Goal: Information Seeking & Learning: Check status

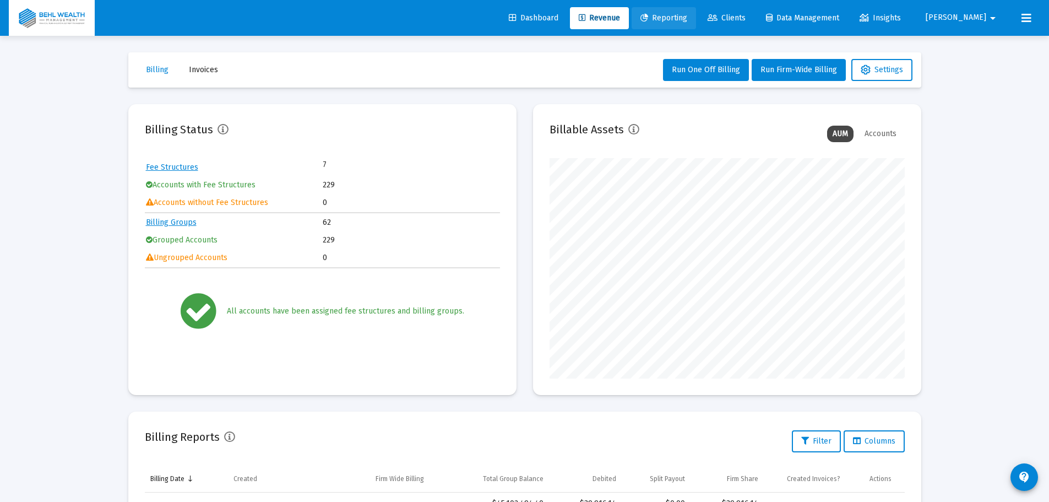
click at [687, 20] on span "Reporting" at bounding box center [663, 17] width 47 height 9
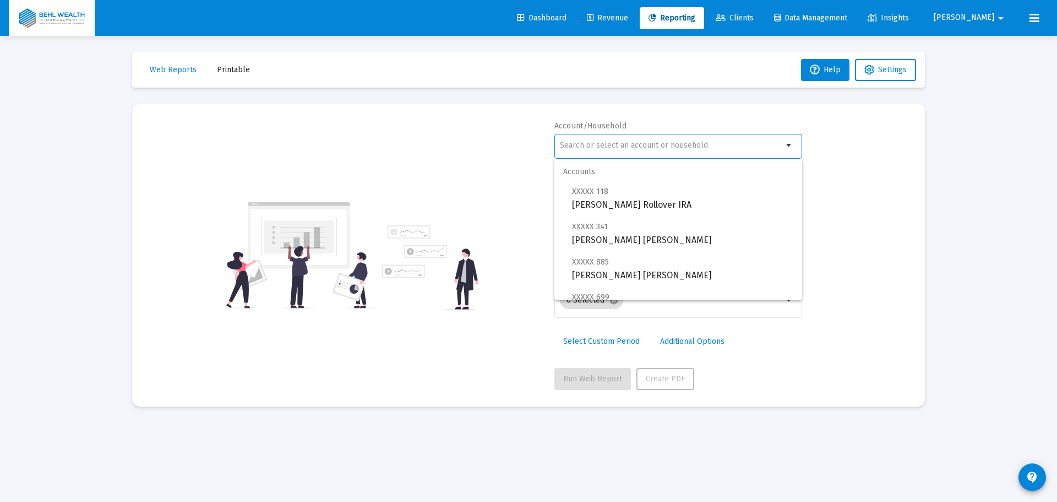
click at [640, 148] on input "text" at bounding box center [671, 145] width 223 height 9
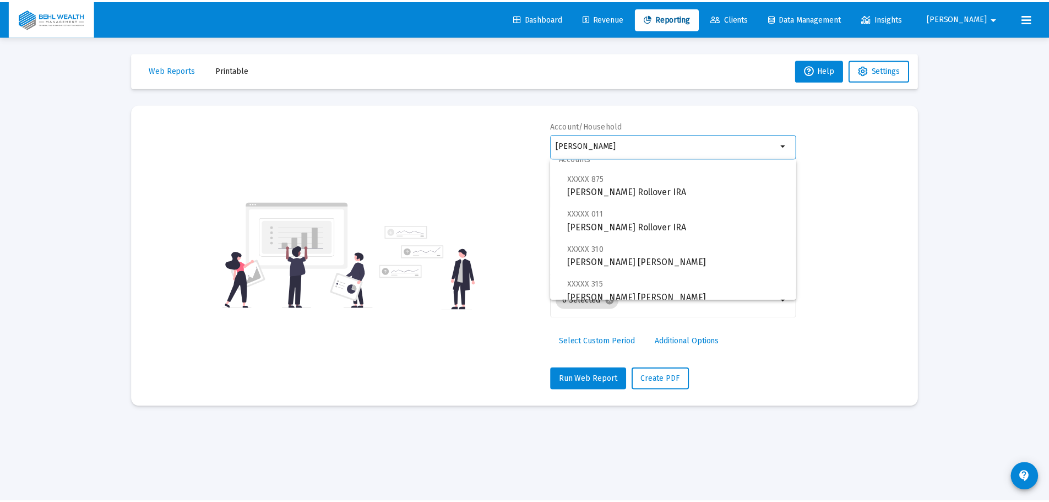
scroll to position [115, 0]
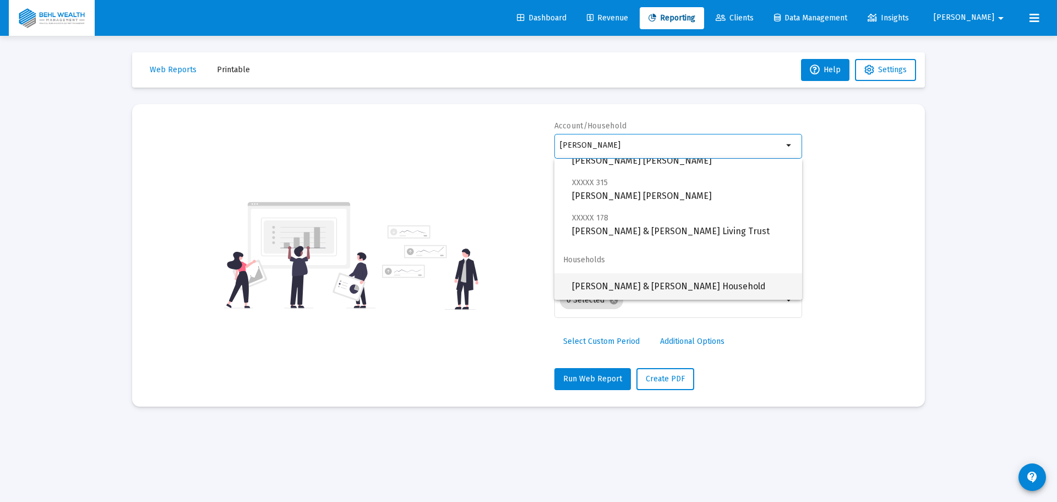
click at [646, 286] on span "[PERSON_NAME] & [PERSON_NAME] Household" at bounding box center [682, 286] width 221 height 26
type input "[PERSON_NAME] & [PERSON_NAME] Household"
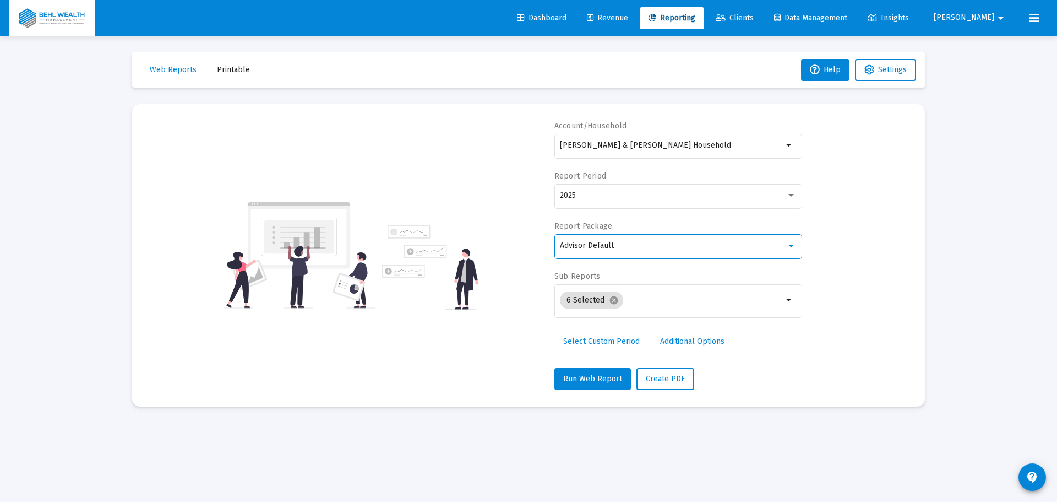
click at [634, 246] on div "Advisor Default" at bounding box center [673, 245] width 226 height 9
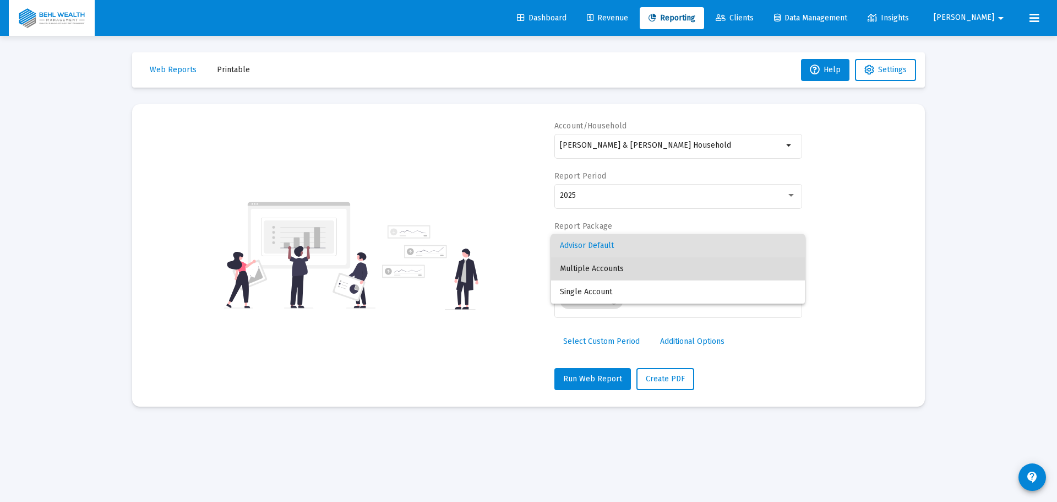
click at [632, 269] on span "Multiple Accounts" at bounding box center [678, 268] width 236 height 23
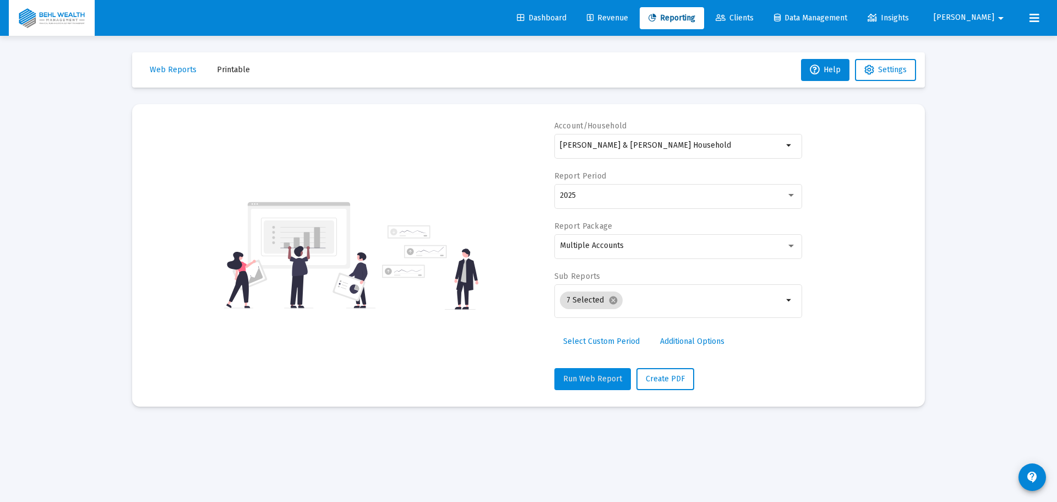
click at [605, 376] on span "Run Web Report" at bounding box center [592, 378] width 59 height 9
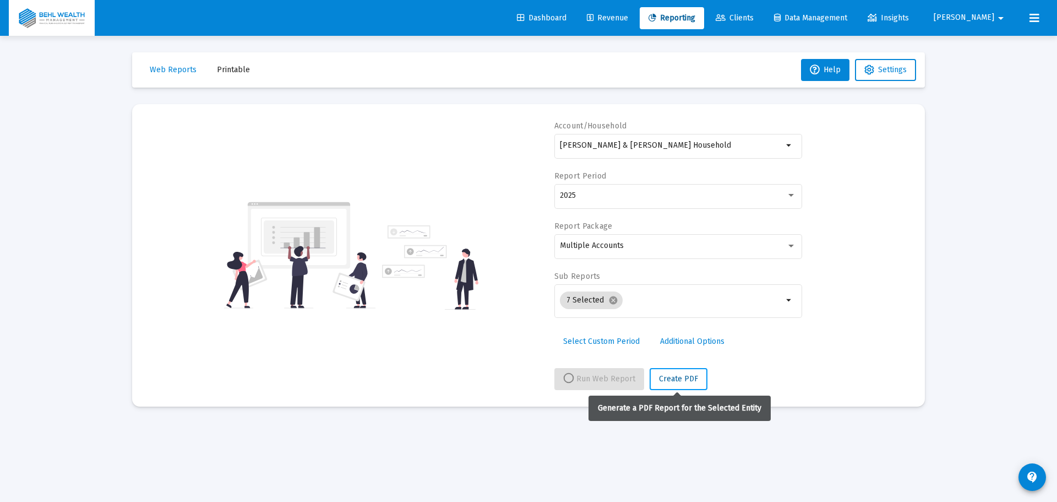
click at [674, 377] on span "Create PDF" at bounding box center [678, 378] width 39 height 9
select select "View all"
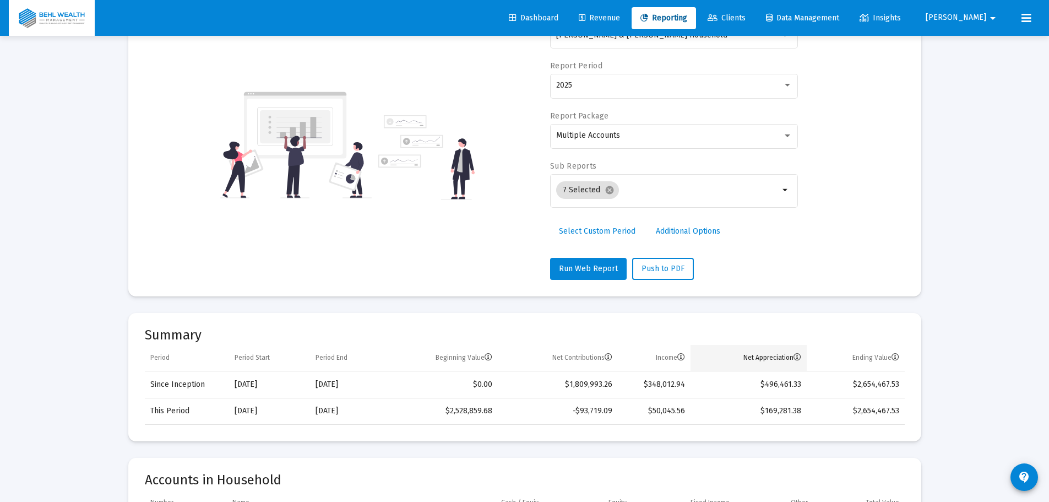
scroll to position [55, 0]
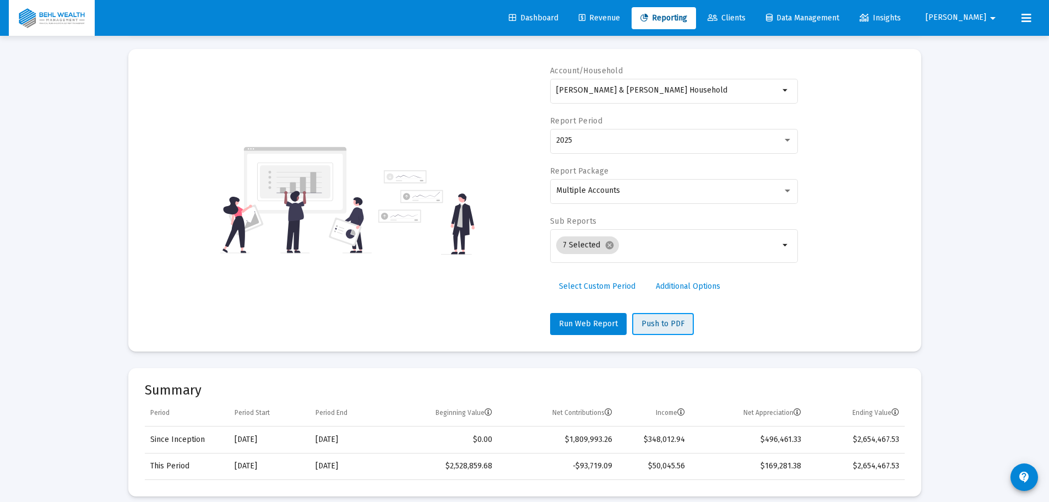
click at [664, 321] on span "Push to PDF" at bounding box center [663, 323] width 43 height 9
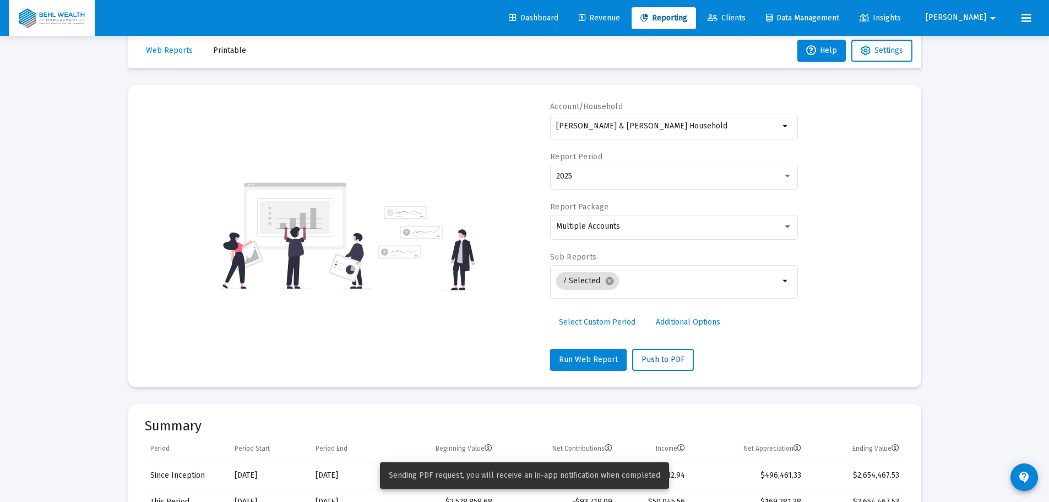
scroll to position [0, 0]
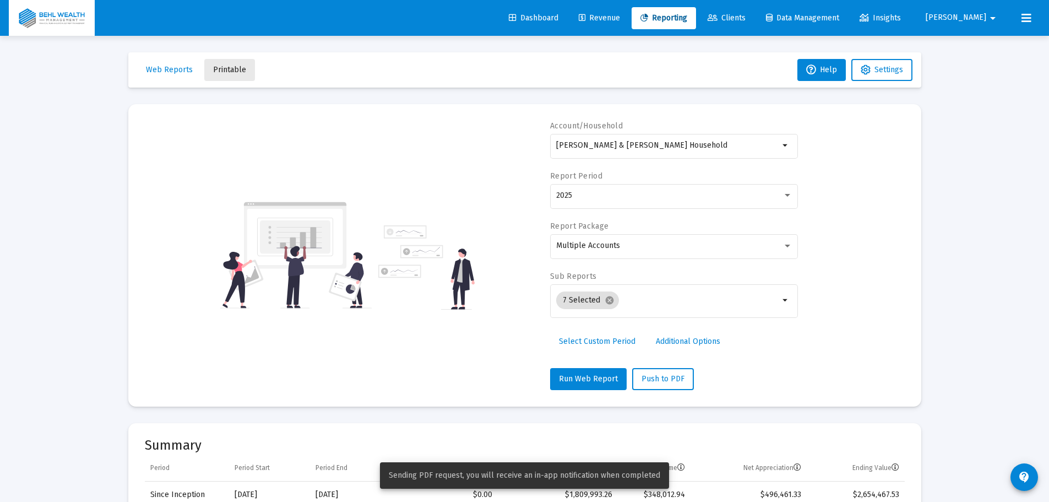
click at [241, 67] on span "Printable" at bounding box center [229, 69] width 33 height 9
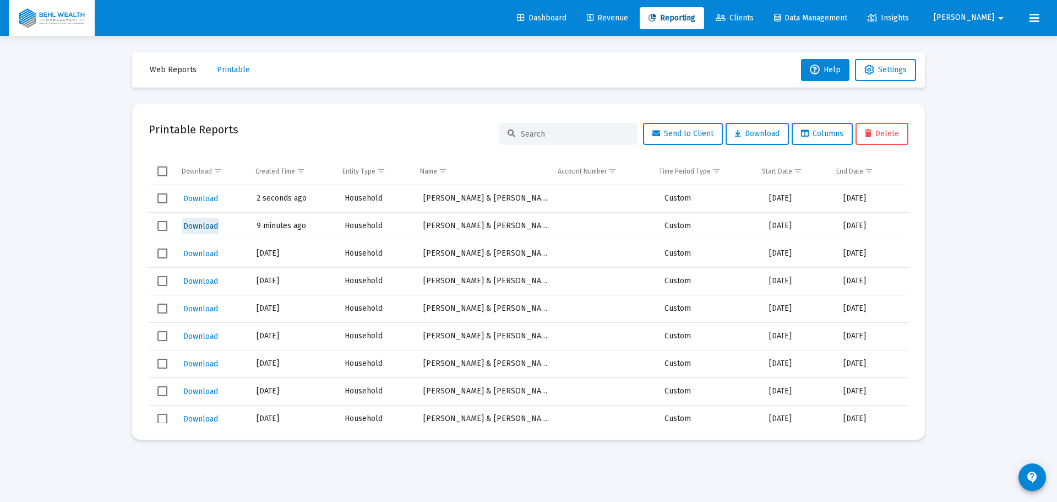
click at [198, 227] on span "Download" at bounding box center [200, 225] width 35 height 9
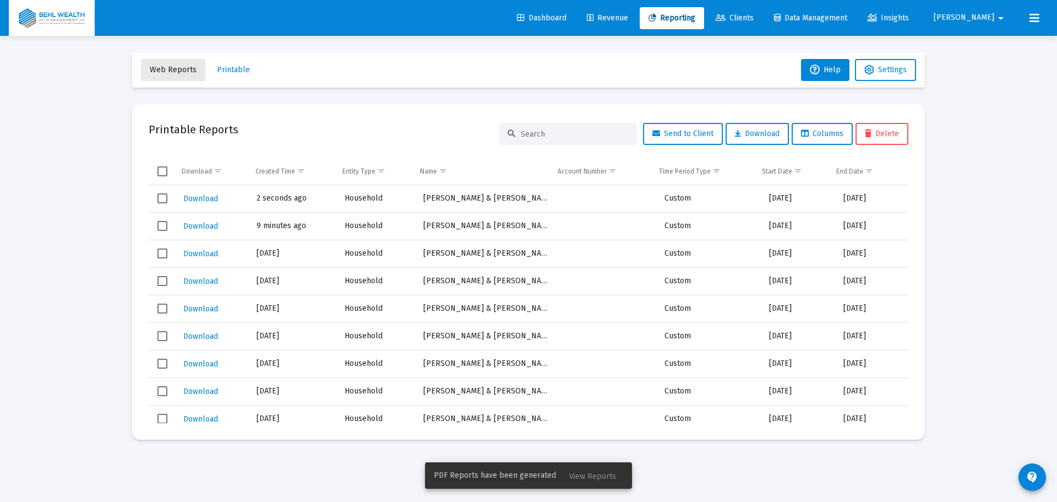
click at [187, 72] on span "Web Reports" at bounding box center [173, 69] width 47 height 9
select select "View all"
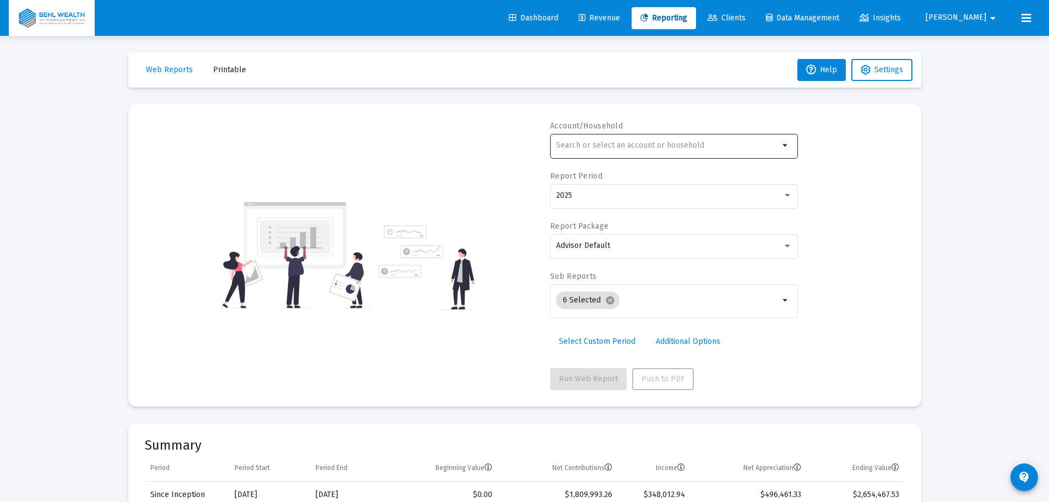
click at [647, 144] on input "text" at bounding box center [667, 145] width 223 height 9
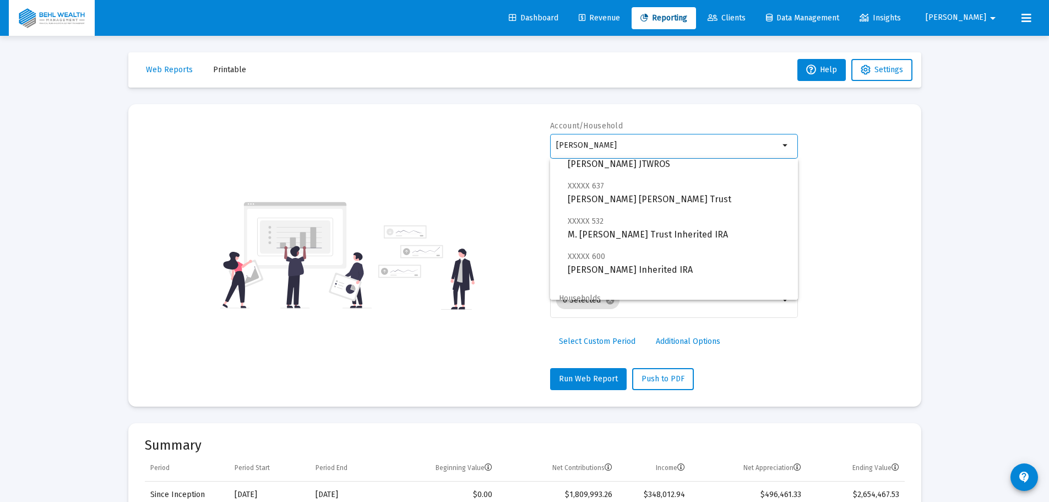
scroll to position [150, 0]
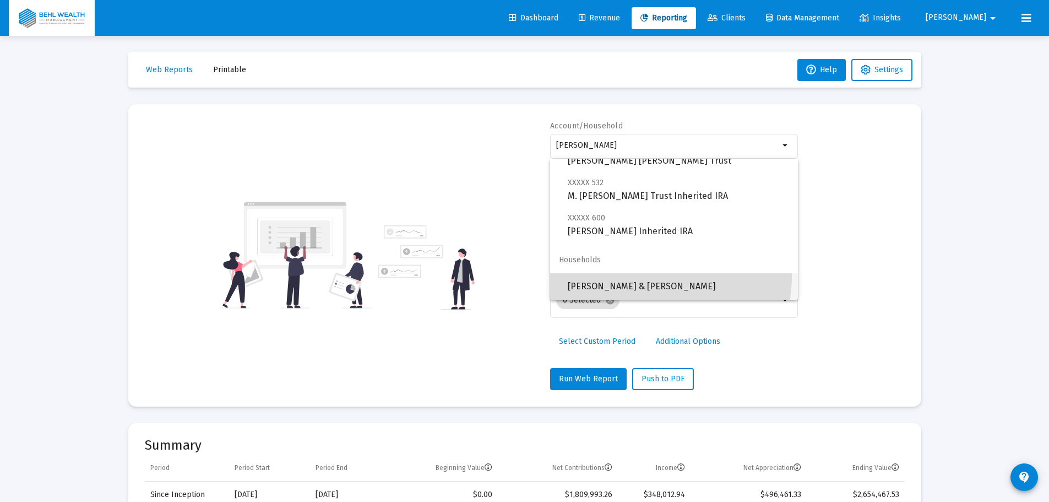
click at [666, 278] on span "[PERSON_NAME] & [PERSON_NAME]" at bounding box center [678, 286] width 221 height 26
type input "[PERSON_NAME] & [PERSON_NAME]"
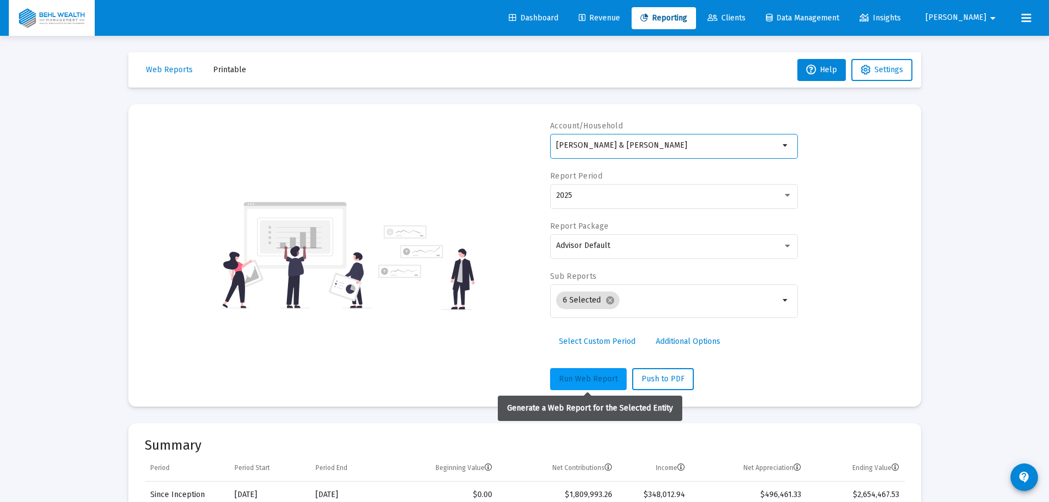
click at [598, 372] on button "Run Web Report" at bounding box center [588, 379] width 77 height 22
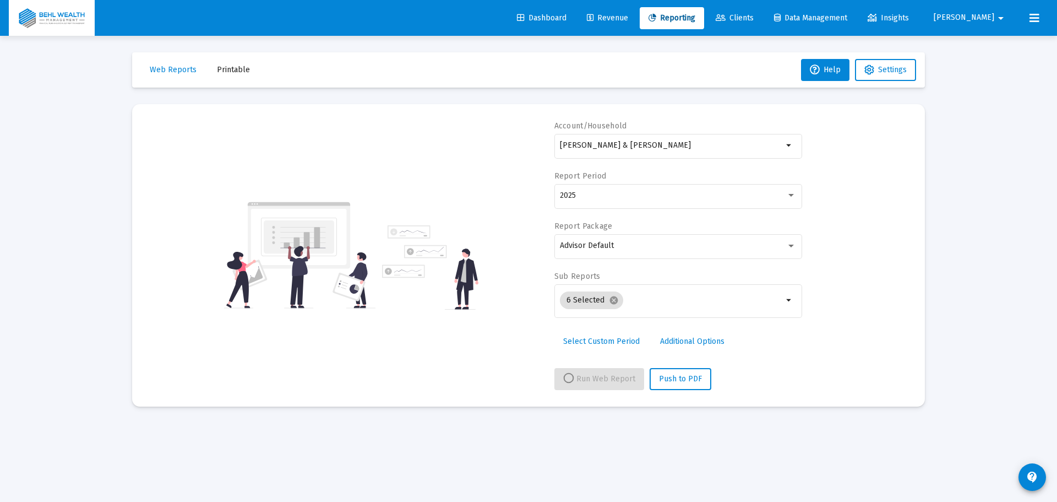
select select "View all"
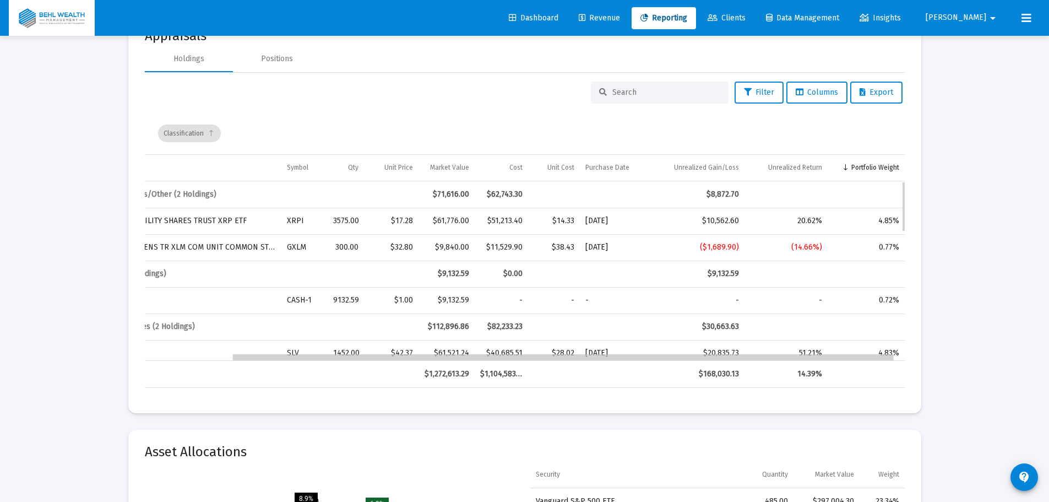
scroll to position [0, 86]
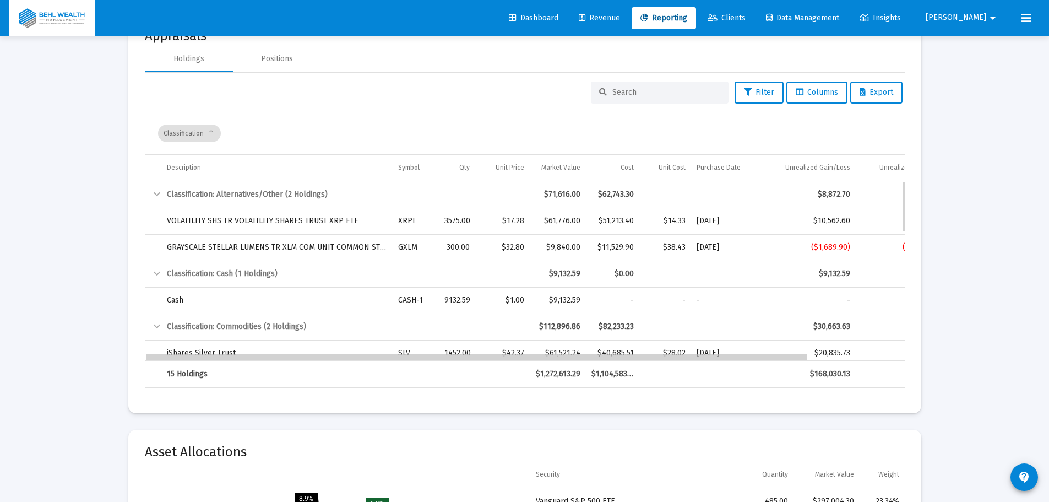
drag, startPoint x: 731, startPoint y: 357, endPoint x: 586, endPoint y: 357, distance: 144.8
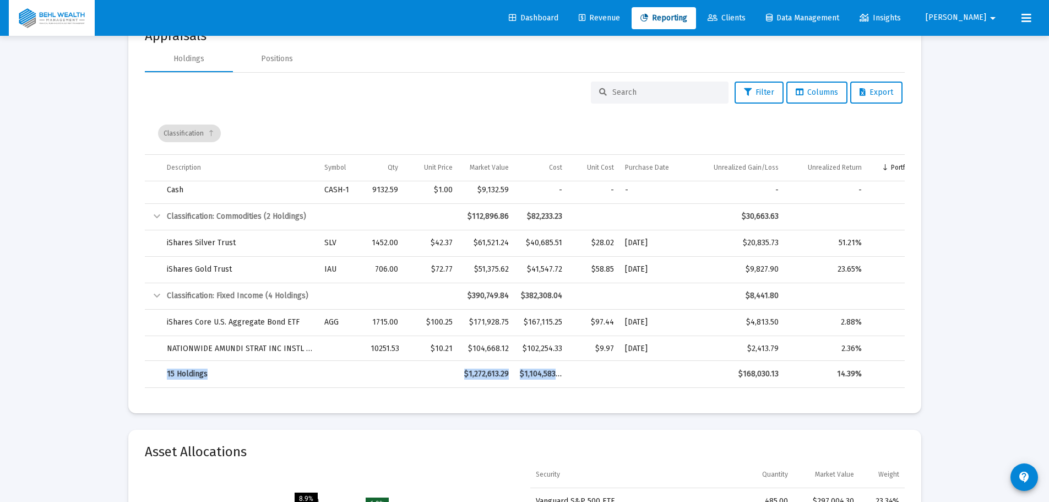
drag, startPoint x: 534, startPoint y: 360, endPoint x: 651, endPoint y: 366, distance: 117.5
click at [651, 366] on div "15 Holdings $1,272,613.29 $1,104,583.16 $168,030.13 14.39%" at bounding box center [525, 374] width 760 height 28
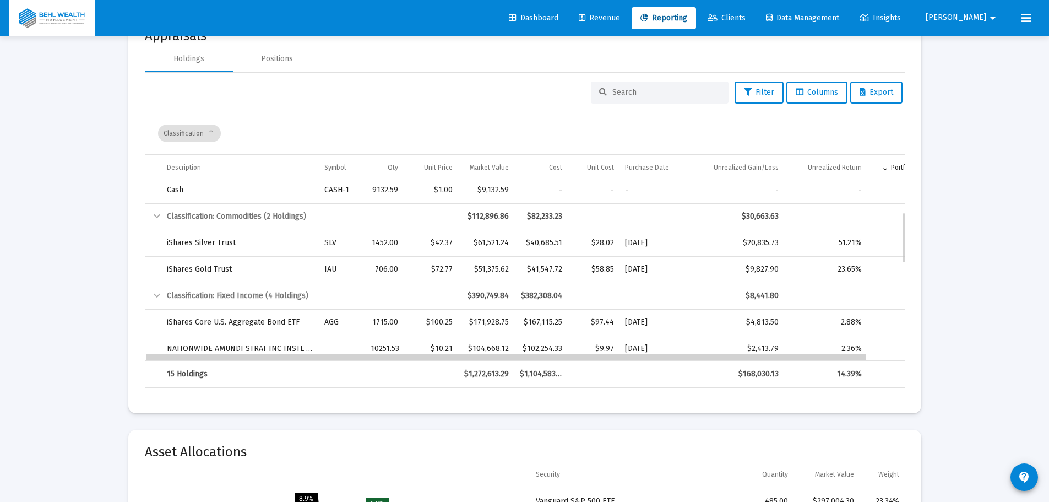
click at [659, 359] on div "Data grid" at bounding box center [506, 357] width 720 height 6
drag, startPoint x: 653, startPoint y: 357, endPoint x: 618, endPoint y: 358, distance: 34.7
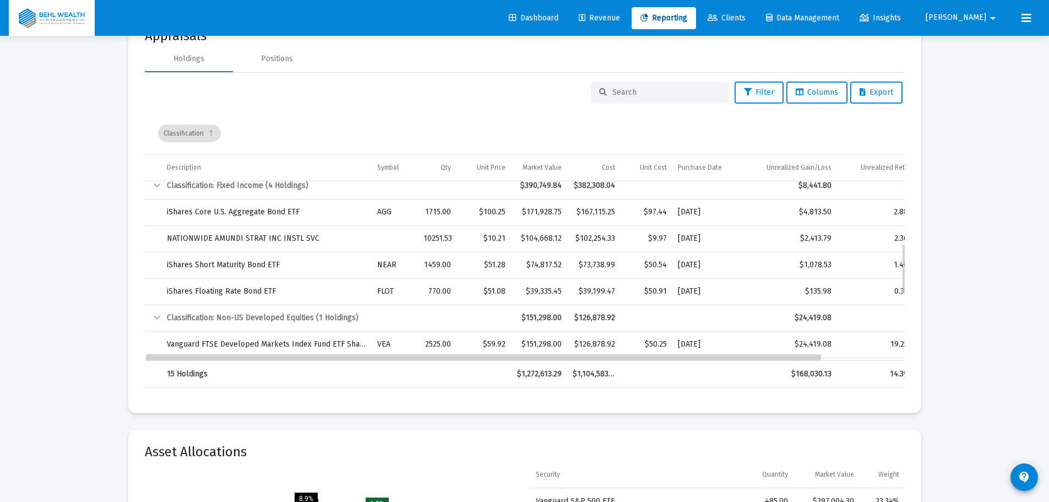
drag, startPoint x: 669, startPoint y: 359, endPoint x: 652, endPoint y: 362, distance: 17.4
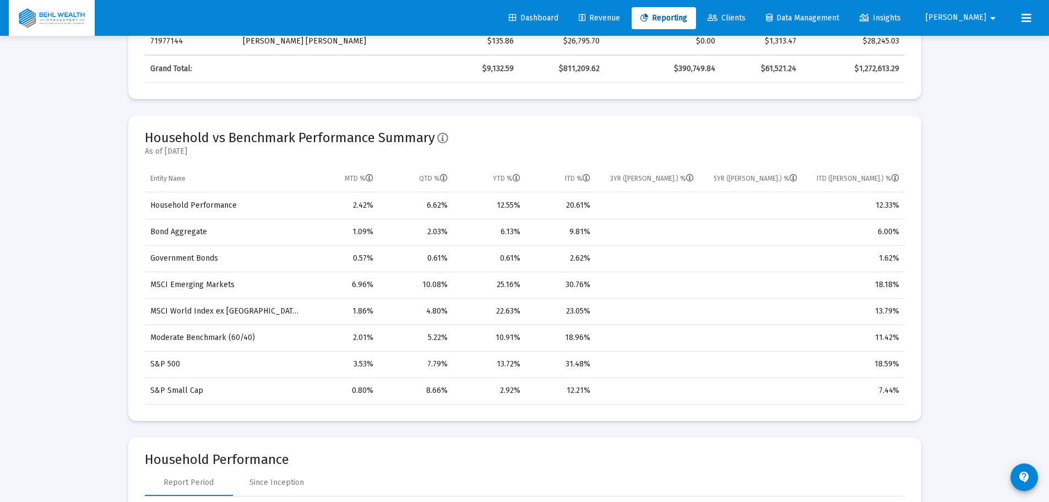
scroll to position [661, 0]
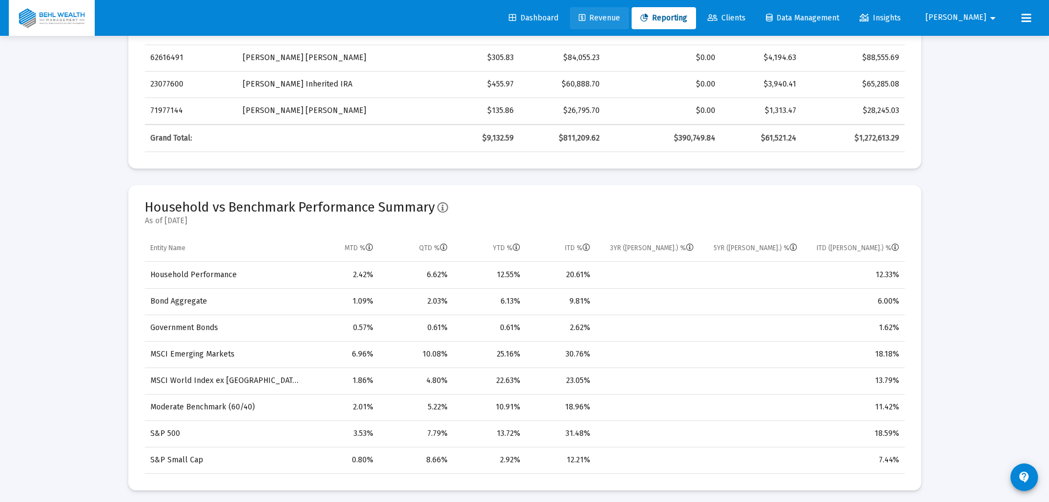
click at [620, 17] on span "Revenue" at bounding box center [599, 17] width 41 height 9
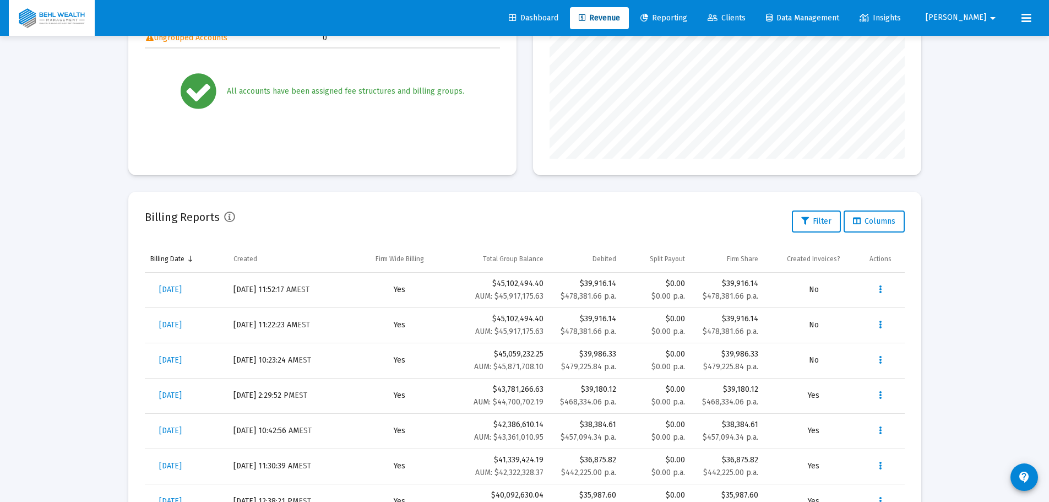
scroll to position [220, 0]
click at [182, 292] on span "[DATE]" at bounding box center [170, 288] width 23 height 9
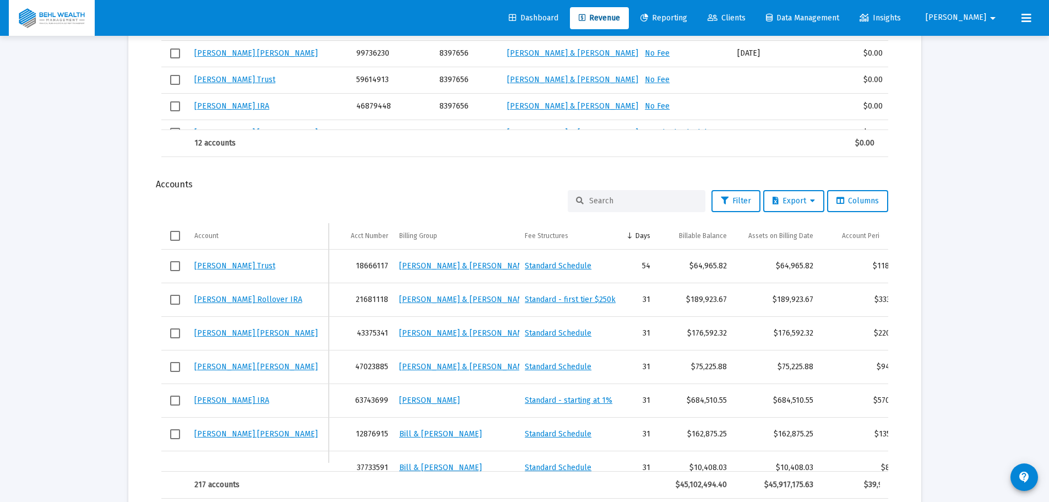
scroll to position [1102, 0]
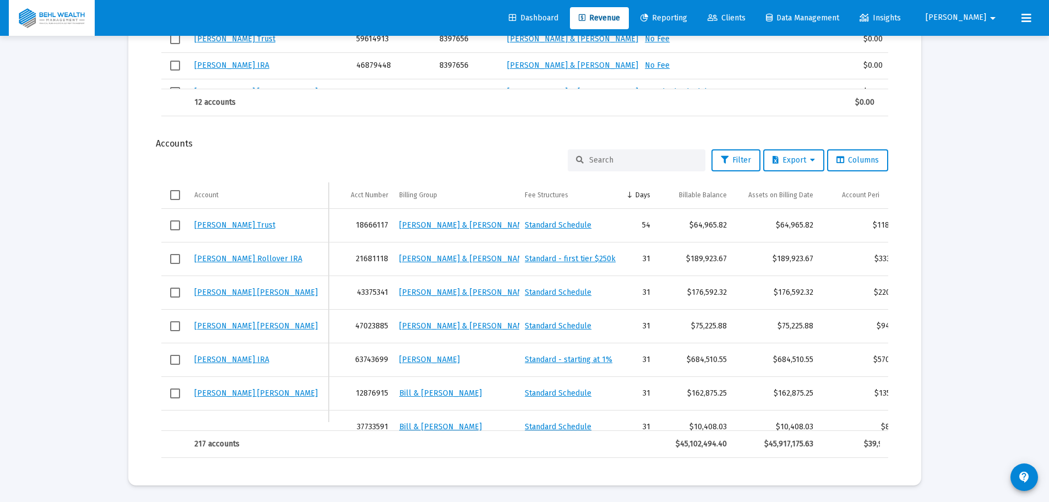
click at [646, 164] on input at bounding box center [643, 159] width 108 height 9
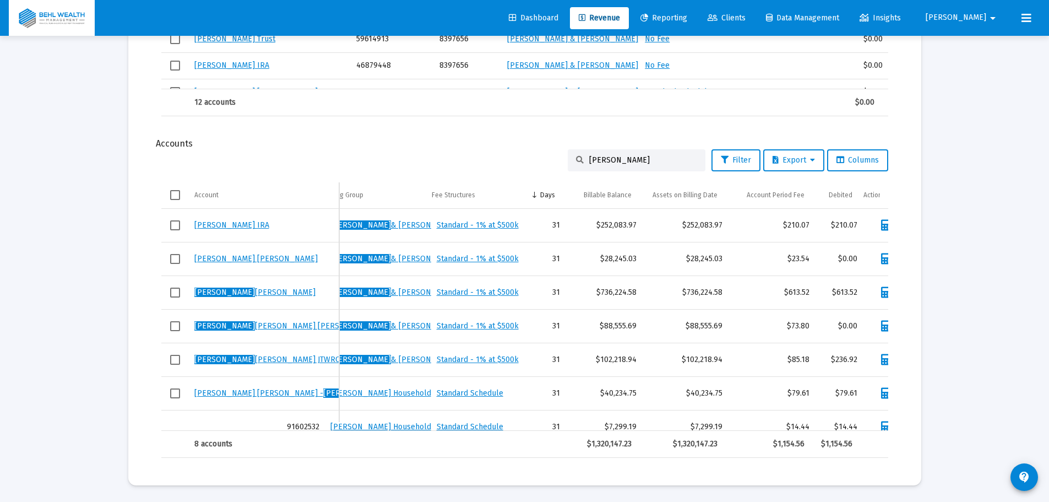
scroll to position [0, 100]
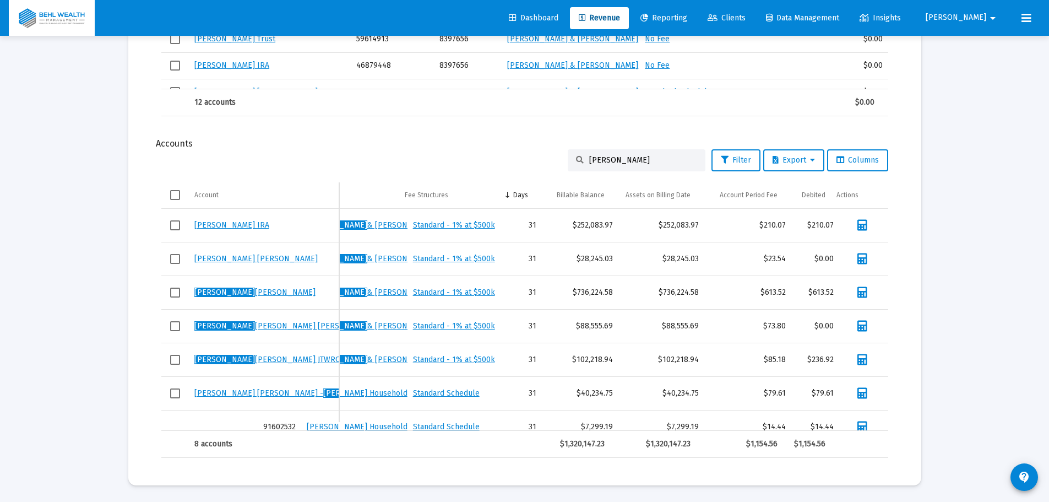
type input "[PERSON_NAME]"
